Goal: Task Accomplishment & Management: Manage account settings

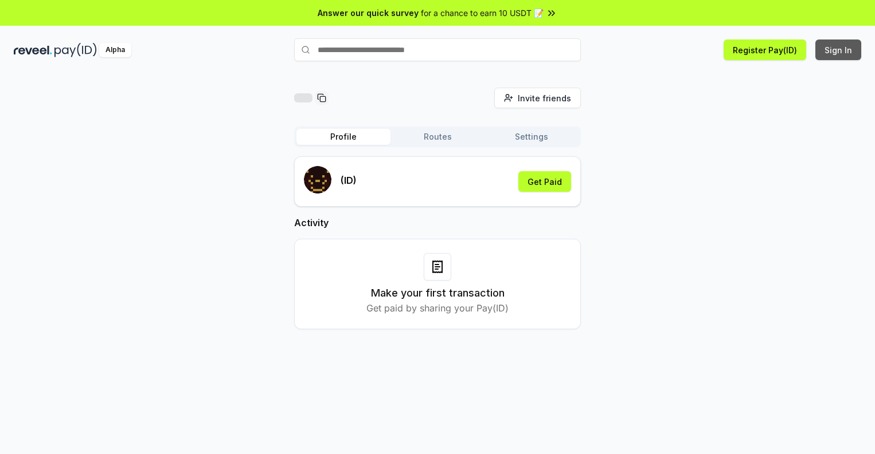
click at [838, 50] on button "Sign In" at bounding box center [838, 50] width 46 height 21
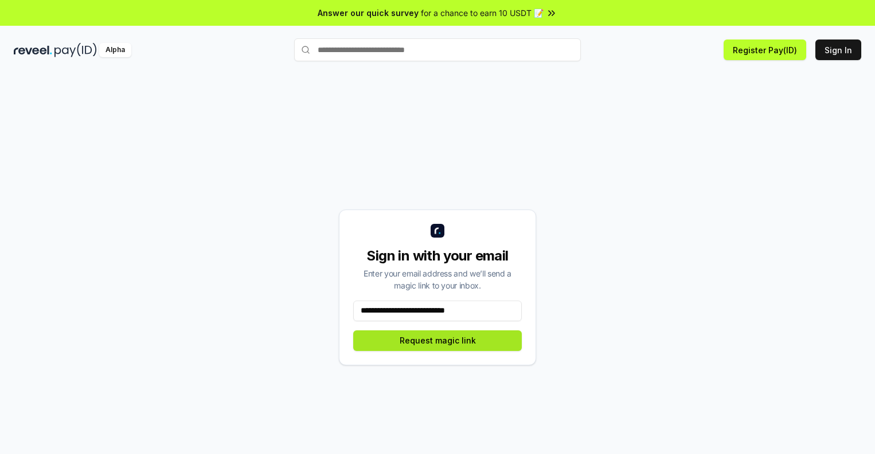
type input "**********"
click at [437, 340] on button "Request magic link" at bounding box center [437, 341] width 168 height 21
